Goal: Find specific page/section: Locate a particular part of the current website

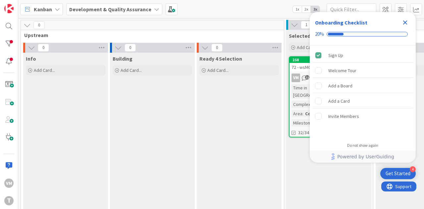
click at [408, 23] on icon "Close Checklist" at bounding box center [405, 23] width 8 height 8
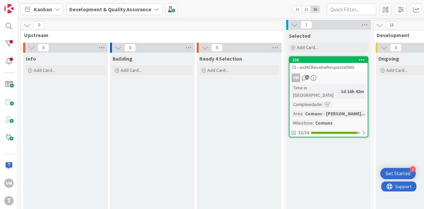
scroll to position [0, 29]
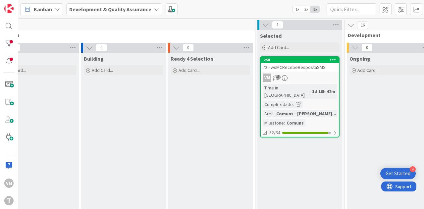
click at [295, 67] on div "72 - wsMCRecebeRespostaSMS" at bounding box center [300, 67] width 78 height 9
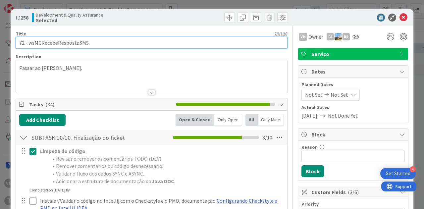
click at [23, 46] on input "72 - wsMCRecebeRespostaSMS" at bounding box center [152, 43] width 272 height 12
click at [20, 43] on input "72 - wsMCRecebeRespostaSMS" at bounding box center [152, 43] width 272 height 12
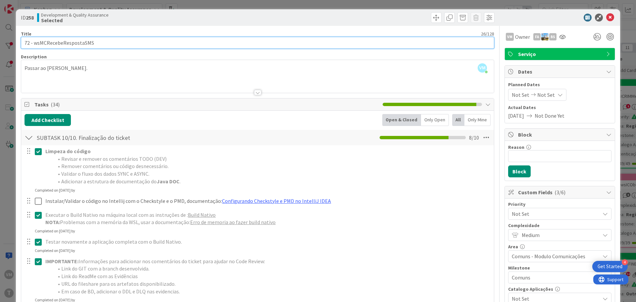
scroll to position [0, 29]
